Goal: Entertainment & Leisure: Consume media (video, audio)

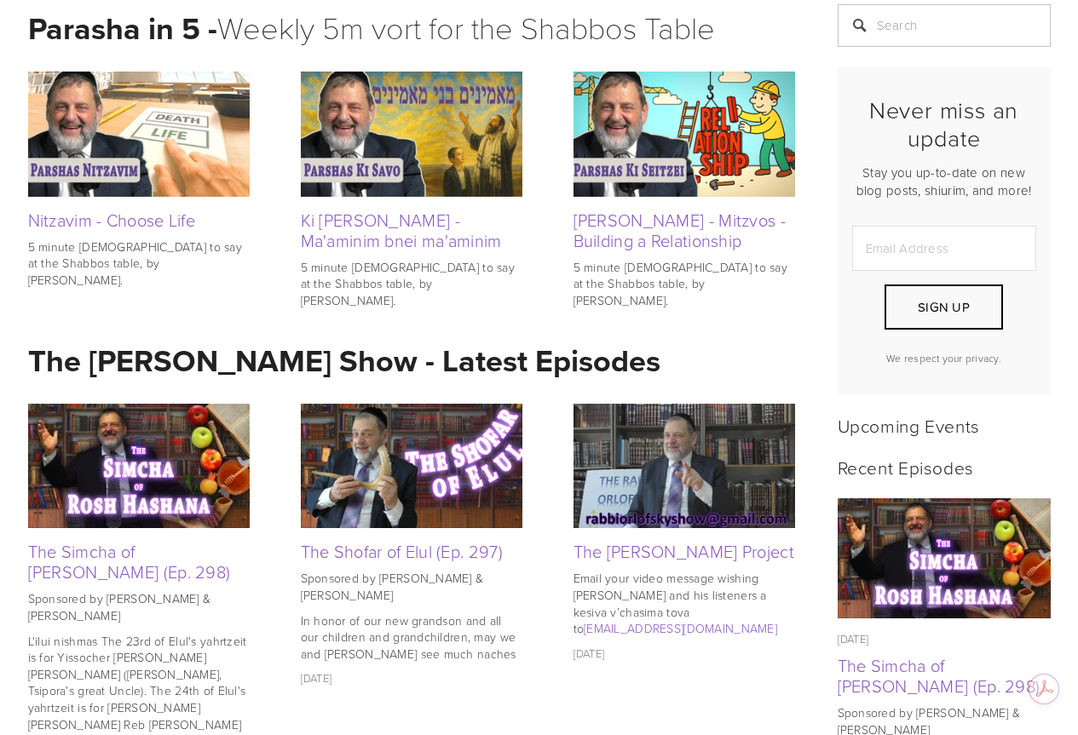
scroll to position [341, 0]
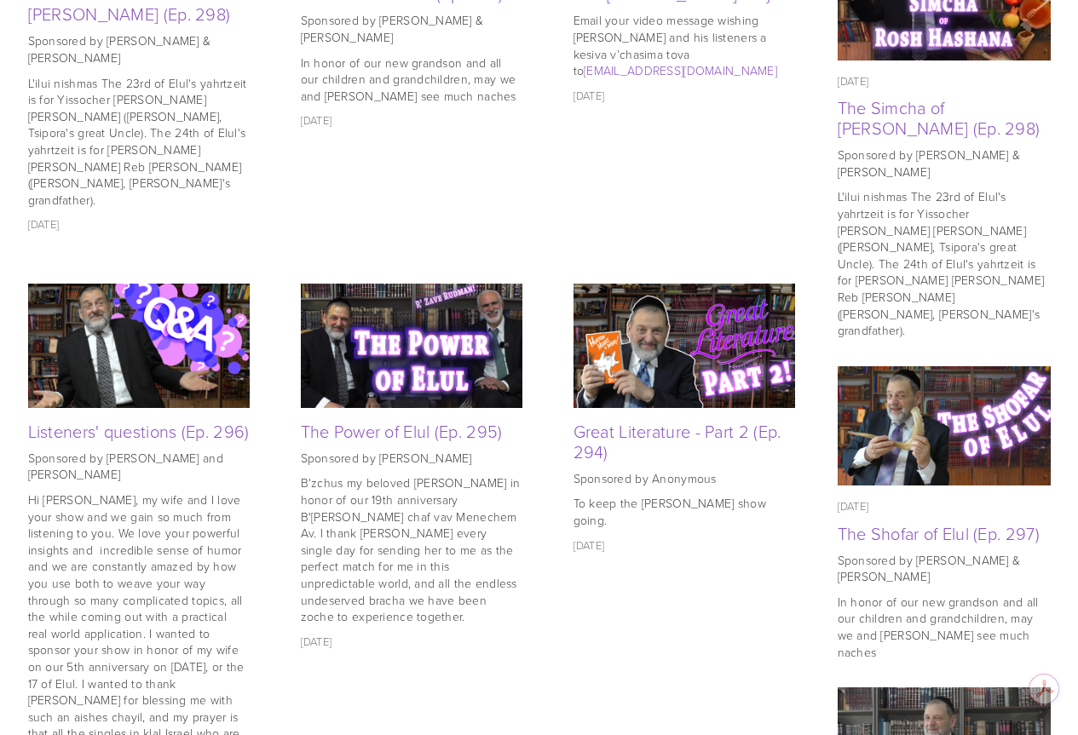
scroll to position [1108, 0]
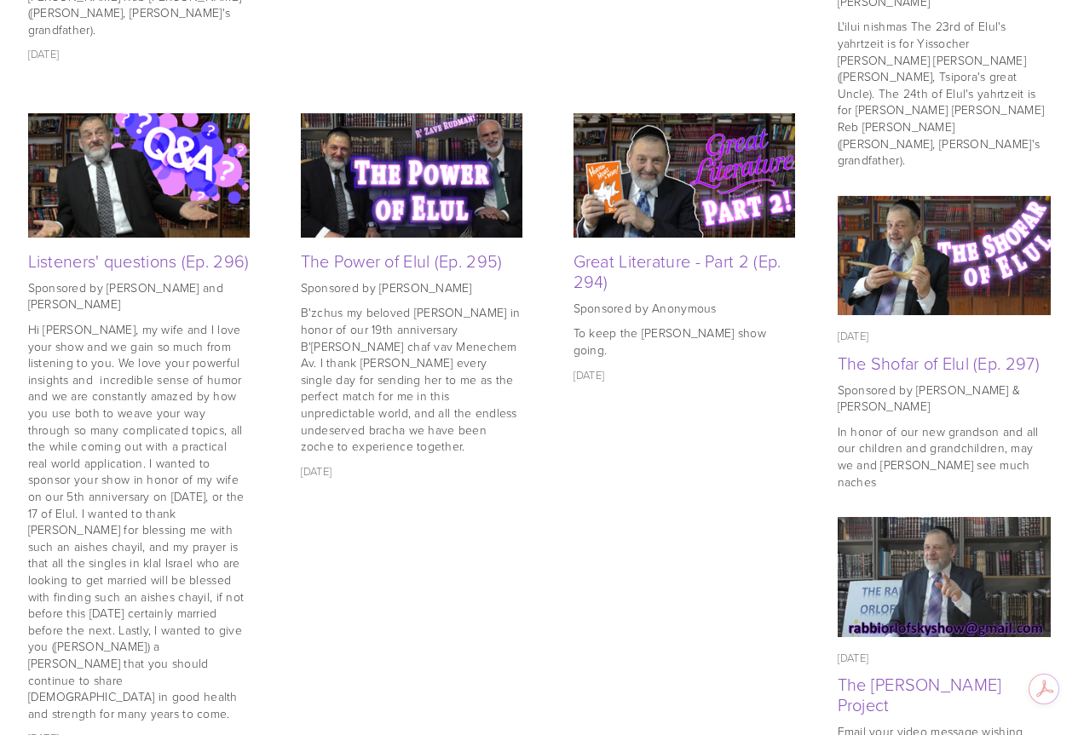
click at [171, 118] on img at bounding box center [139, 174] width 222 height 147
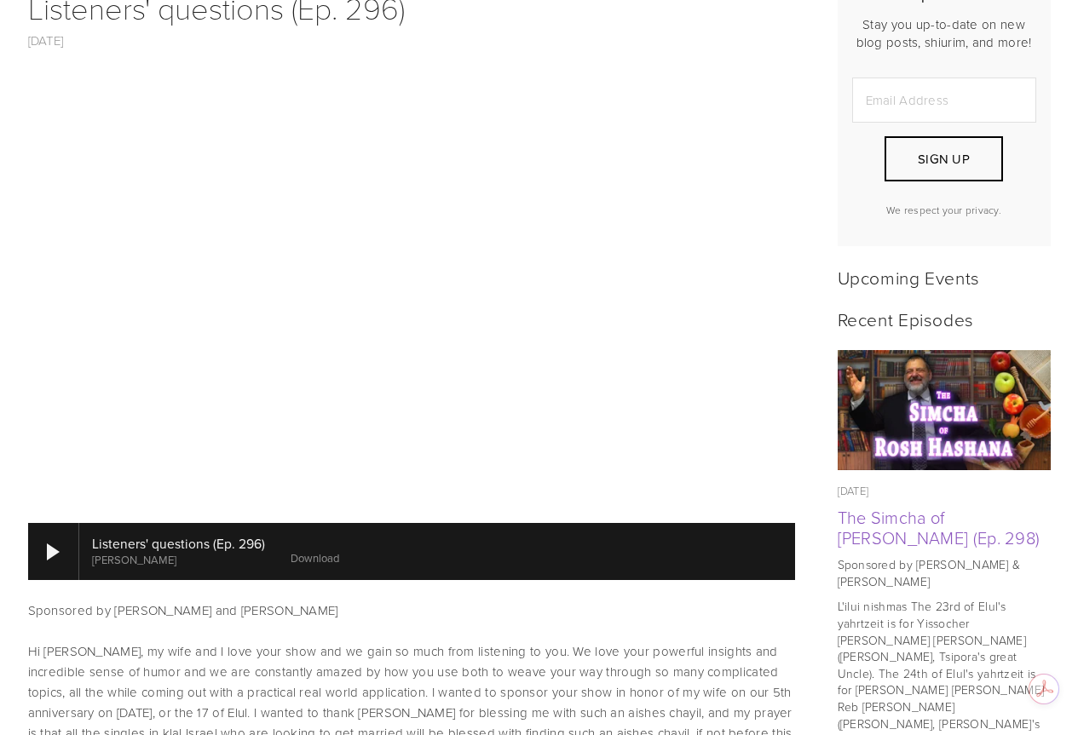
scroll to position [767, 0]
